Goal: Task Accomplishment & Management: Contribute content

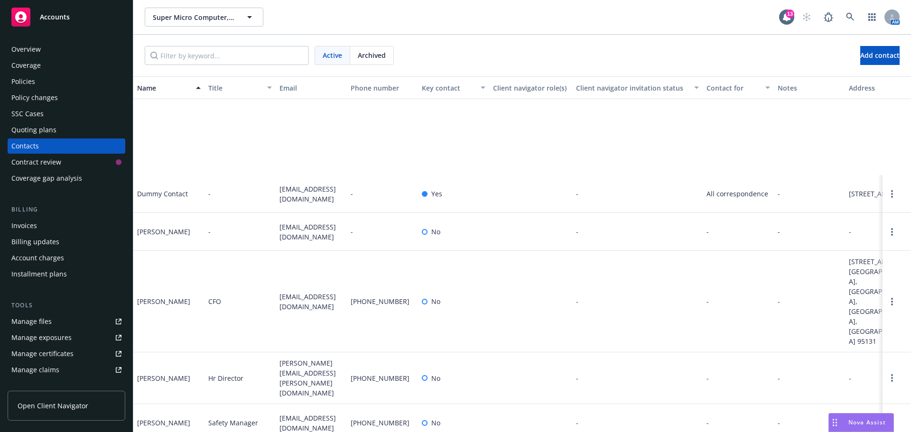
scroll to position [133, 0]
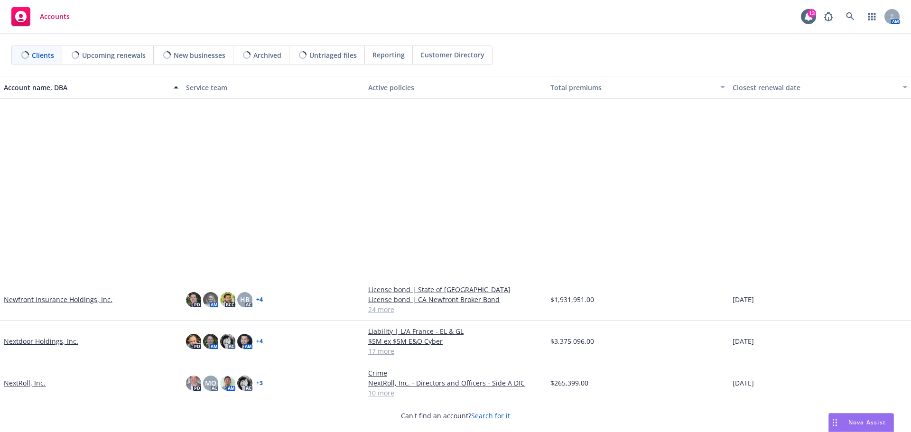
scroll to position [475, 0]
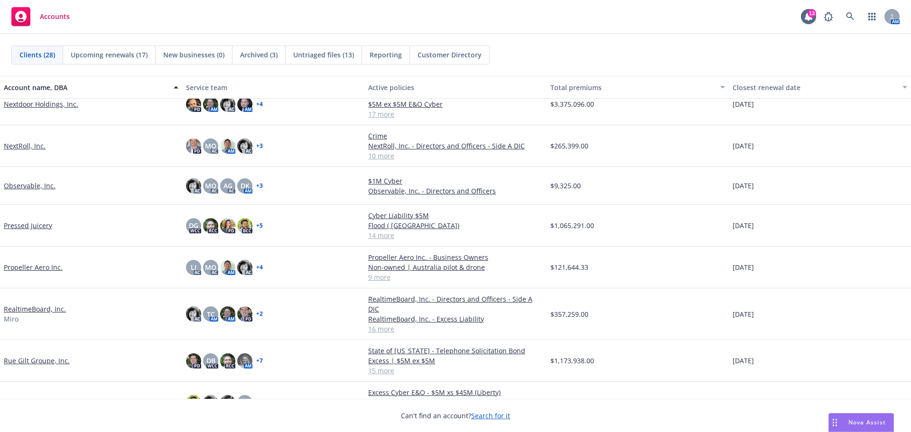
click at [29, 268] on link "Propeller Aero Inc." at bounding box center [33, 267] width 59 height 10
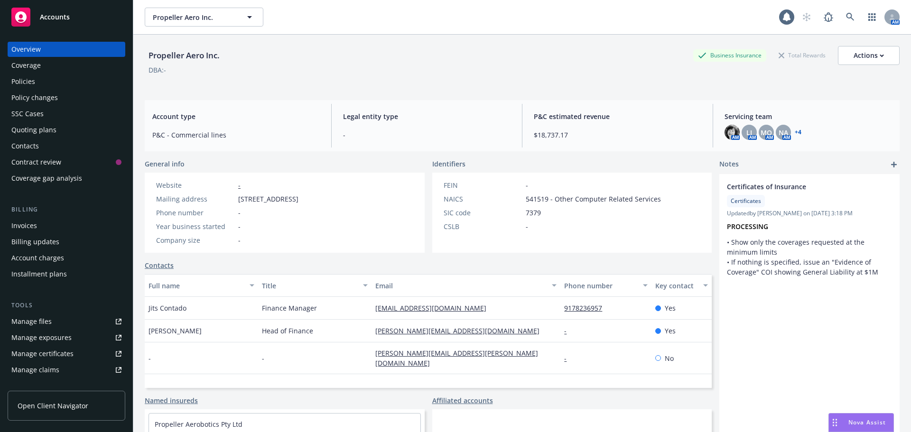
click at [15, 81] on div "Policies" at bounding box center [23, 81] width 24 height 15
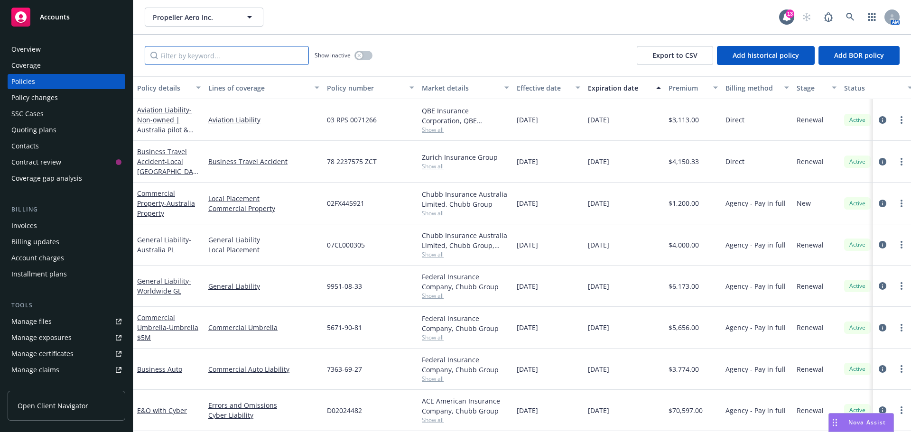
click at [252, 60] on input "Filter by keyword..." at bounding box center [227, 55] width 164 height 19
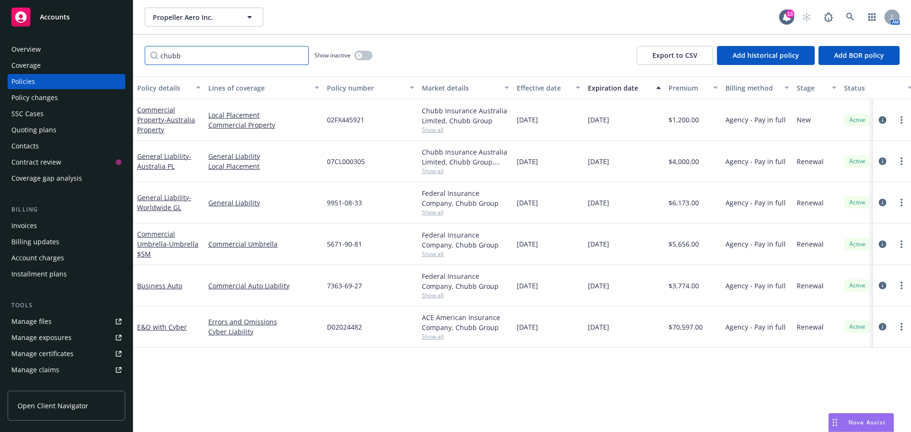
type input "chubb"
click at [36, 328] on div "Manage files" at bounding box center [31, 321] width 40 height 15
click at [175, 327] on link "E&O with Cyber" at bounding box center [162, 327] width 50 height 9
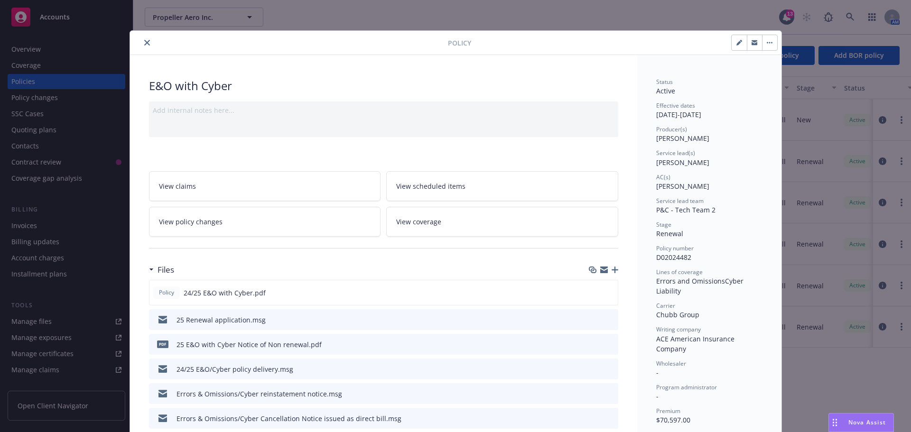
click at [591, 318] on icon "download file" at bounding box center [594, 320] width 8 height 8
click at [296, 13] on div "Policy E&O with Cyber Add internal notes here... View claims View scheduled ite…" at bounding box center [455, 216] width 911 height 432
click at [612, 271] on icon "button" at bounding box center [615, 270] width 7 height 7
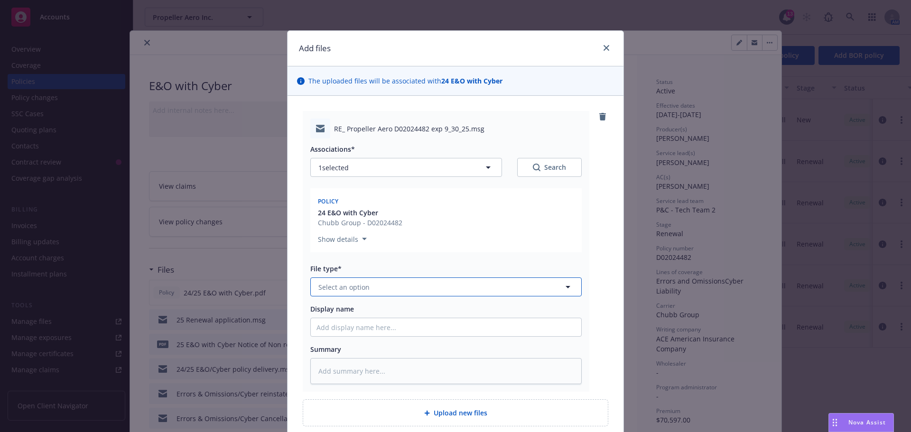
click at [366, 290] on button "Select an option" at bounding box center [445, 287] width 271 height 19
type input "r"
type input "so"
click at [345, 357] on div "Renewal solicitation" at bounding box center [352, 364] width 71 height 14
click at [336, 330] on input "Display name" at bounding box center [446, 327] width 271 height 18
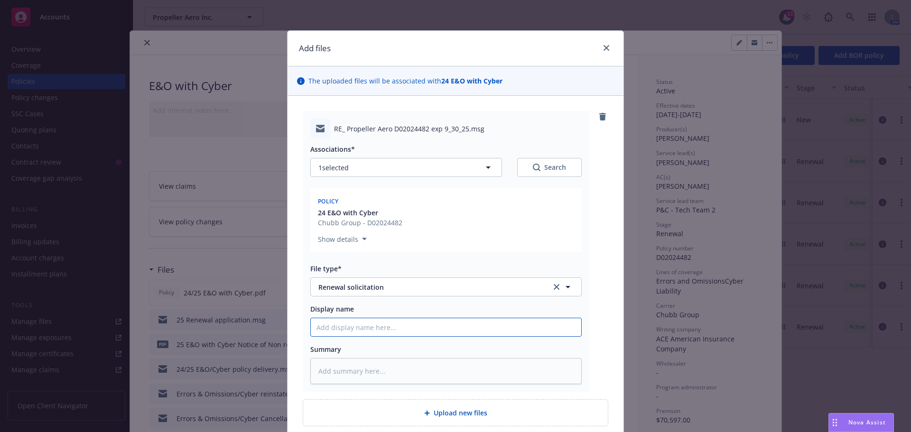
type textarea "x"
type input "2"
type textarea "x"
type input "25"
type textarea "x"
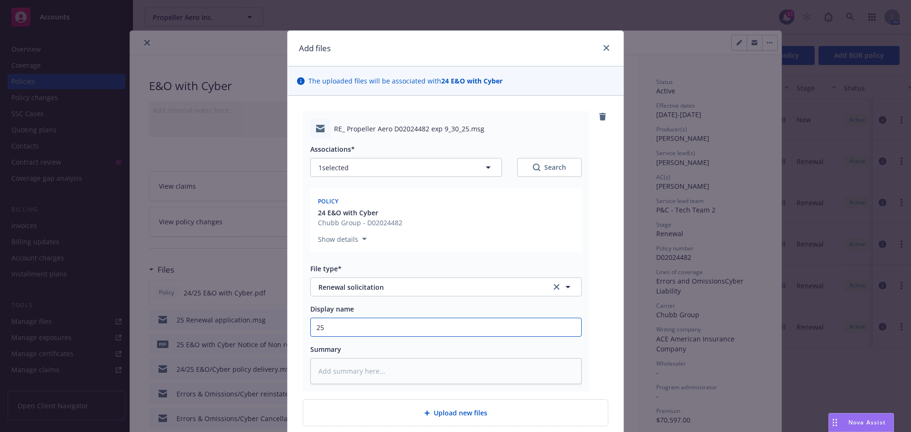
type input "25"
type textarea "x"
type input "25 E"
type textarea "x"
type input "25 E&"
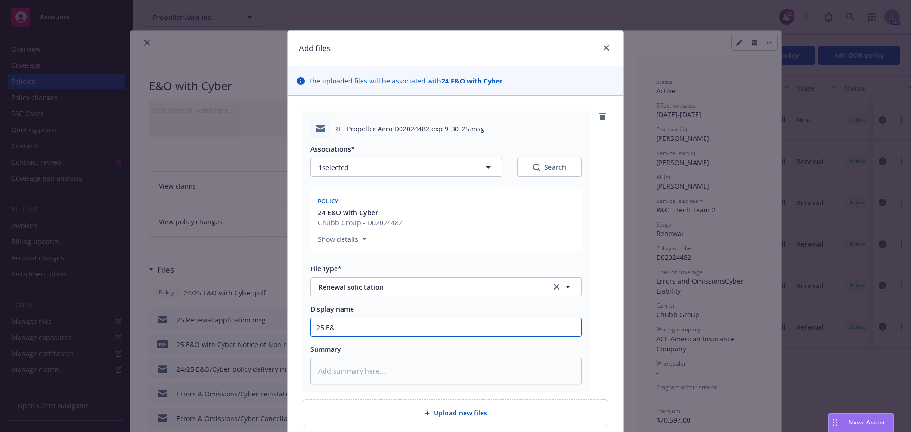
type textarea "x"
type input "25 E&O"
type textarea "x"
type input "25 E&O/"
type textarea "x"
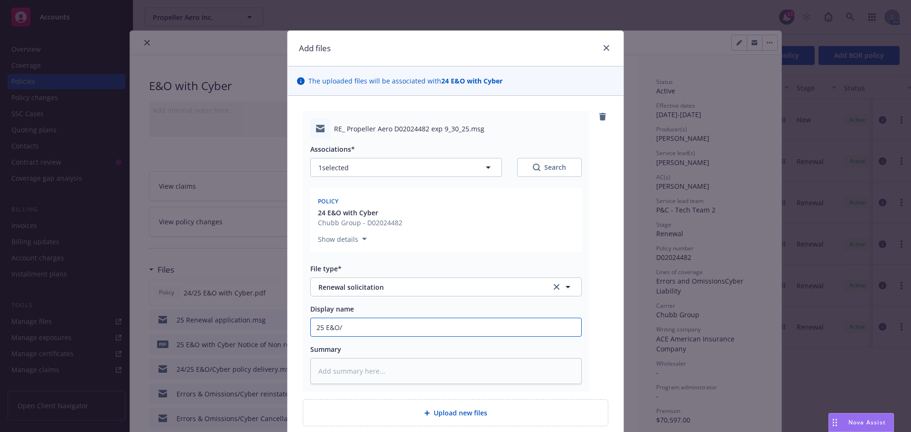
type input "25 E&O/C"
type textarea "x"
type input "25 E&O/Cy"
type textarea "x"
type input "25 E&O/Cyb"
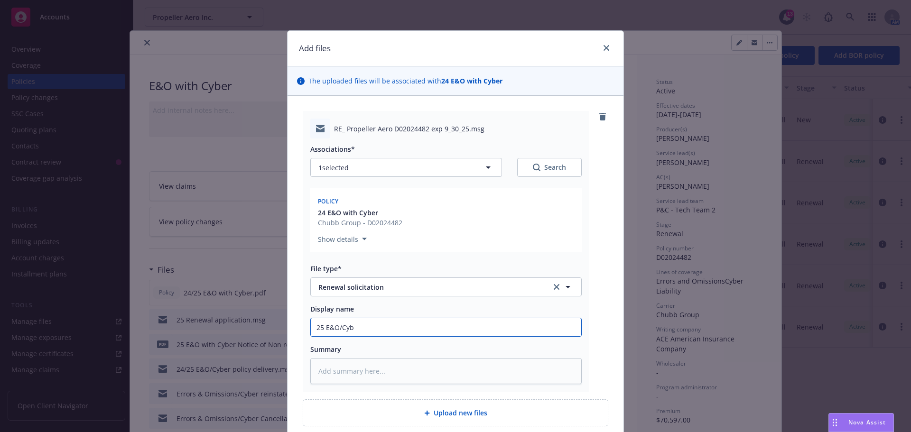
type textarea "x"
type input "25 E&O/Cybe"
type textarea "x"
type input "25 E&O/Cyber"
type textarea "x"
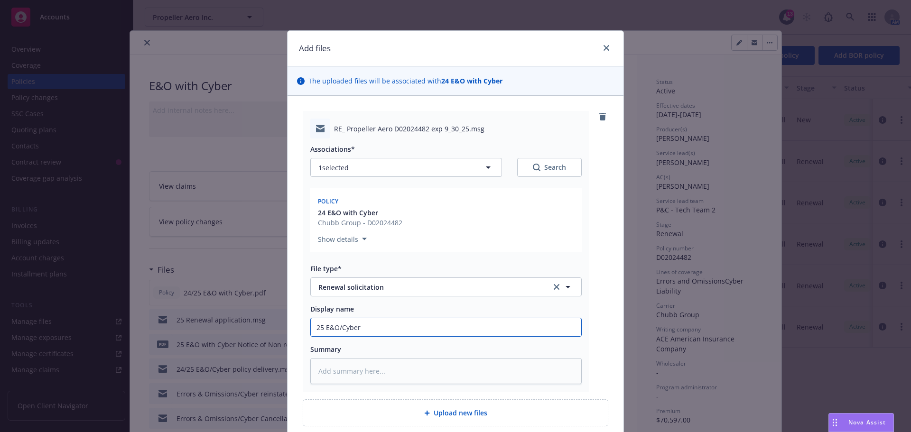
type input "25 E&O/Cyber"
type textarea "x"
type input "25 E&O/Cyber R"
type textarea "x"
type input "25 E&O/Cyber Re"
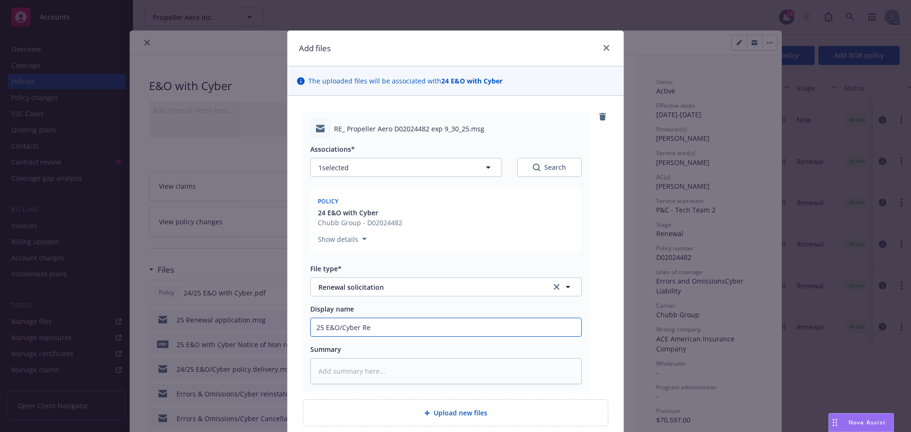
type textarea "x"
type input "25 E&O/Cyber Ren"
type textarea "x"
type input "25 E&O/Cyber Rene"
type textarea "x"
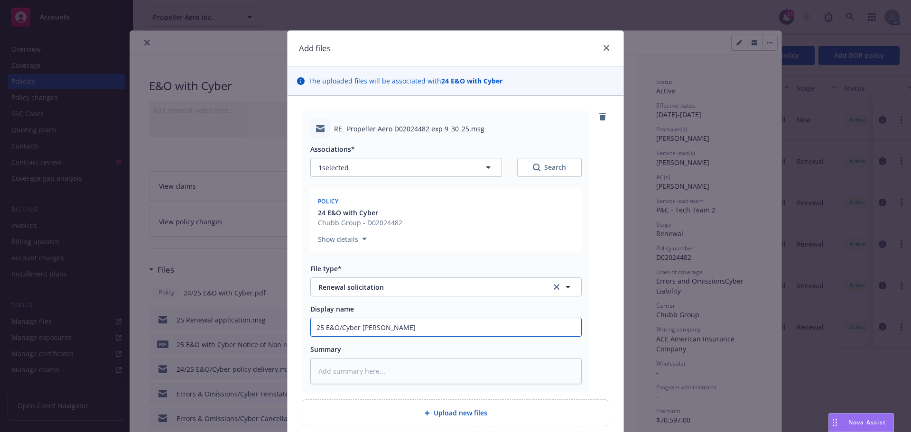
type input "25 E&O/Cyber Renew"
type textarea "x"
type input "25 E&O/Cyber Renewa"
type textarea "x"
type input "25 E&O/Cyber Renewal"
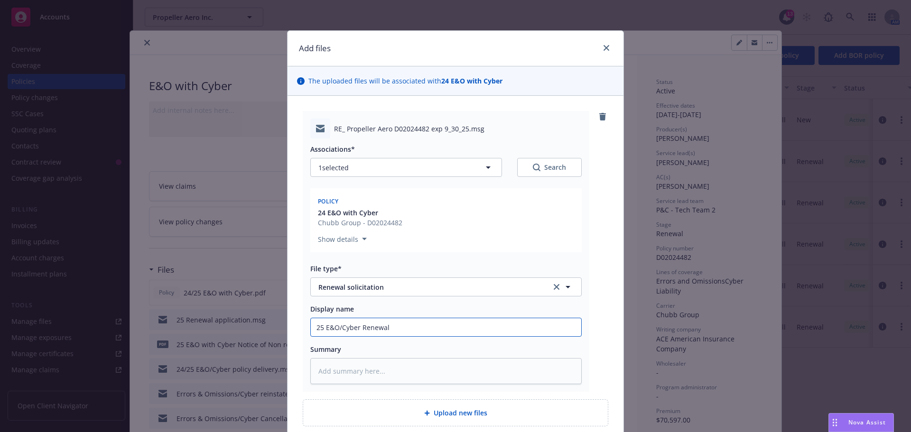
type textarea "x"
type input "25 E&O/Cyber Renewal"
type textarea "x"
type input "25 E&O/Cyber Renewal a"
type textarea "x"
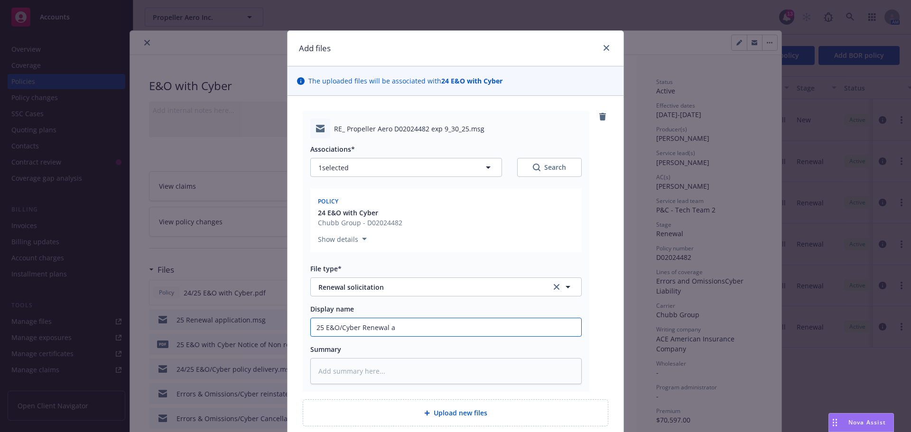
type input "25 E&O/Cyber Renewal ap"
type textarea "x"
type input "25 E&O/Cyber Renewal app"
type textarea "x"
type input "25 E&O/Cyber Renewal appl"
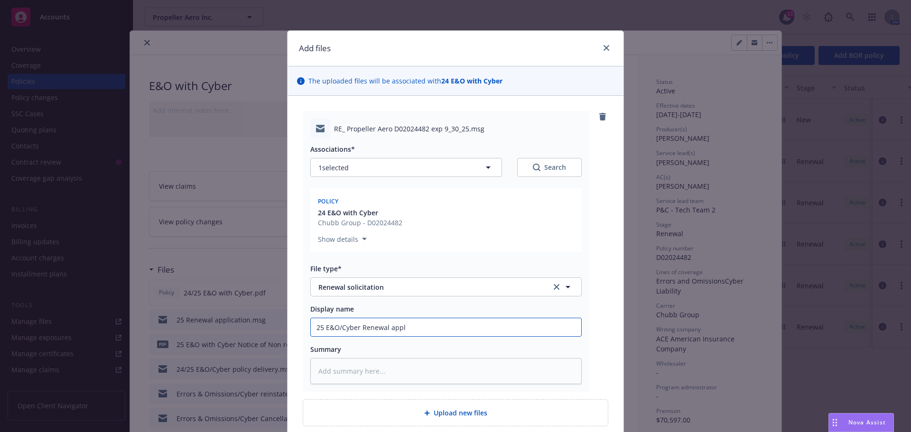
type textarea "x"
type input "25 E&O/Cyber Renewal appli"
type textarea "x"
type input "25 E&O/Cyber Renewal applic"
type textarea "x"
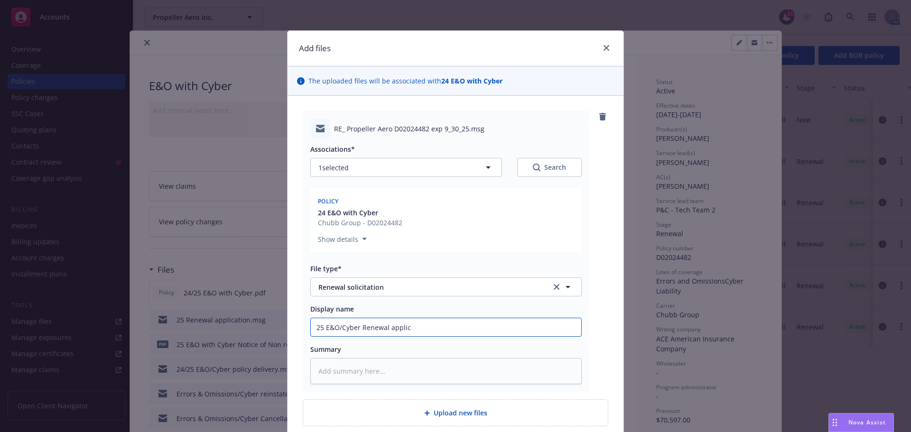
type input "25 E&O/Cyber Renewal applica"
type textarea "x"
type input "25 E&O/Cyber Renewal applicat"
type textarea "x"
type input "25 E&O/Cyber Renewal applicati"
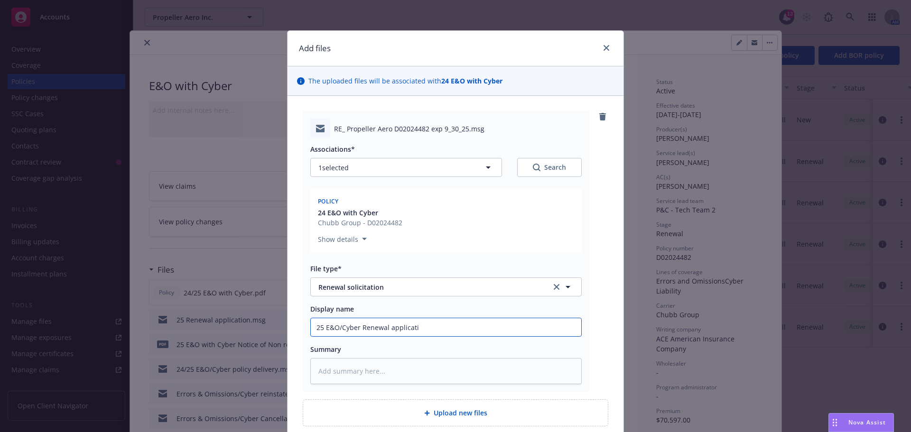
type textarea "x"
type input "25 E&O/Cyber Renewal applicatio"
type textarea "x"
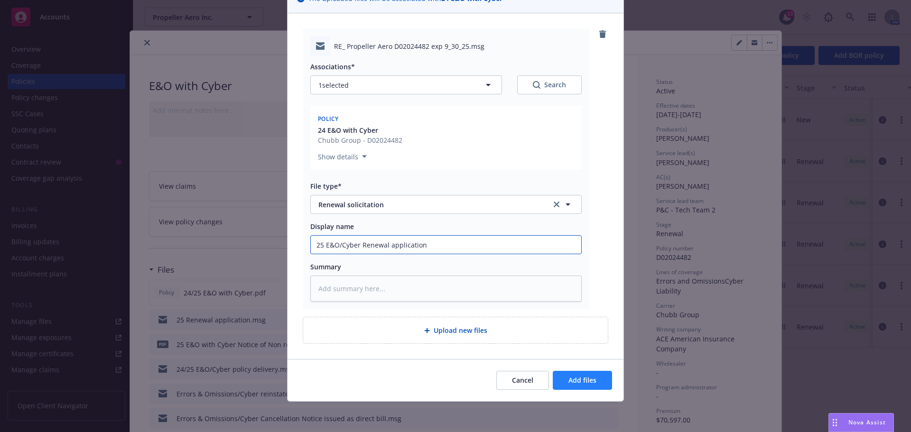
type input "25 E&O/Cyber Renewal application"
click at [591, 382] on span "Add files" at bounding box center [583, 380] width 28 height 9
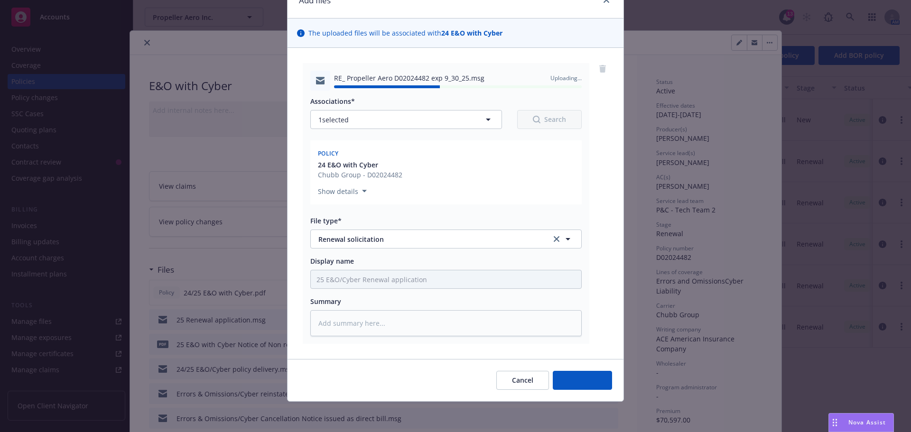
type textarea "x"
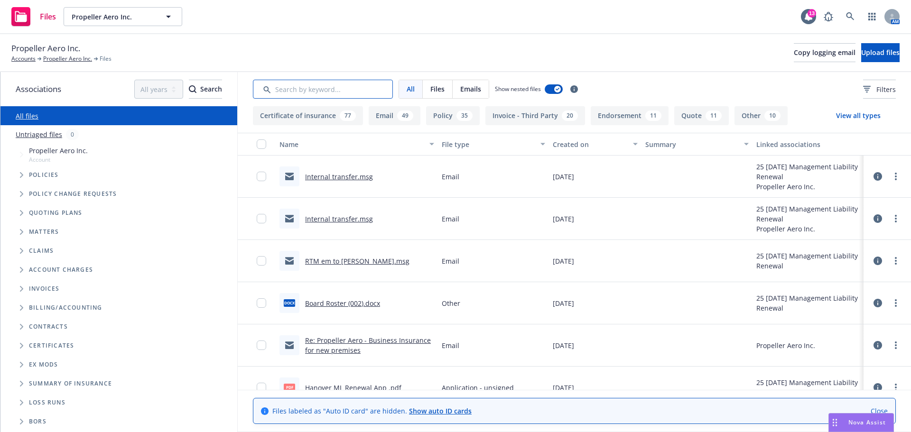
click at [308, 92] on input "Search by keyword..." at bounding box center [323, 89] width 140 height 19
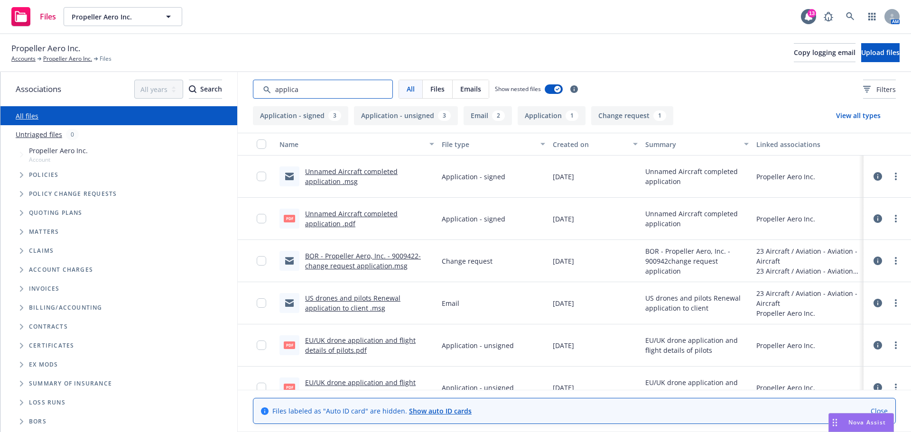
type input "applica"
